Goal: Navigation & Orientation: Find specific page/section

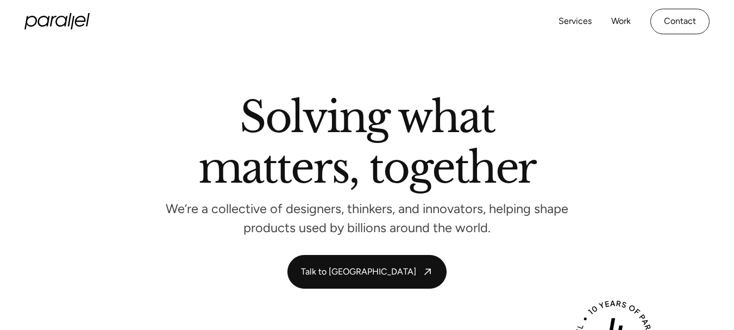
click at [620, 12] on div "Services Work About Careers Contact" at bounding box center [633, 22] width 151 height 26
click at [621, 20] on link "Work" at bounding box center [621, 22] width 20 height 16
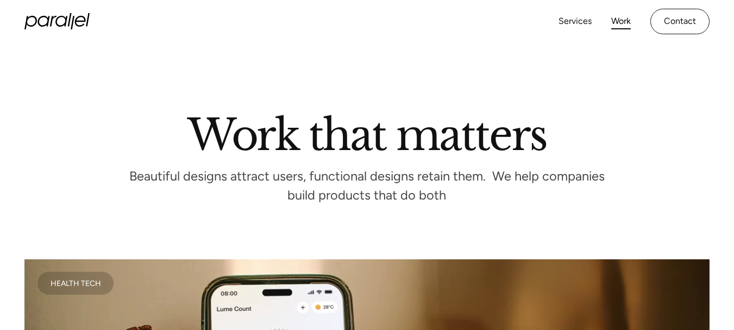
scroll to position [11, 0]
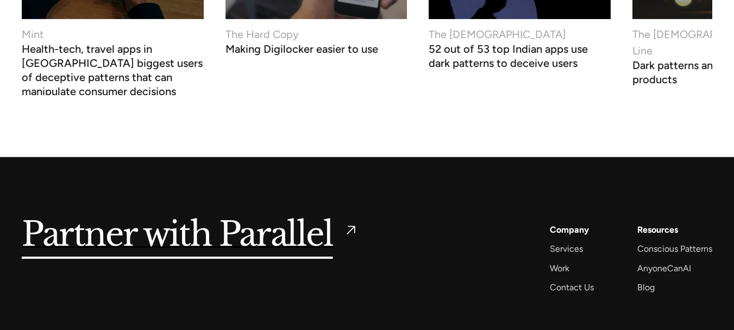
scroll to position [4253, 0]
